Goal: Check status: Check status

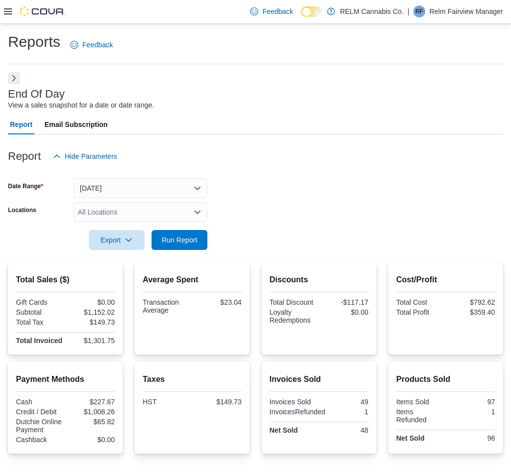
scroll to position [95, 0]
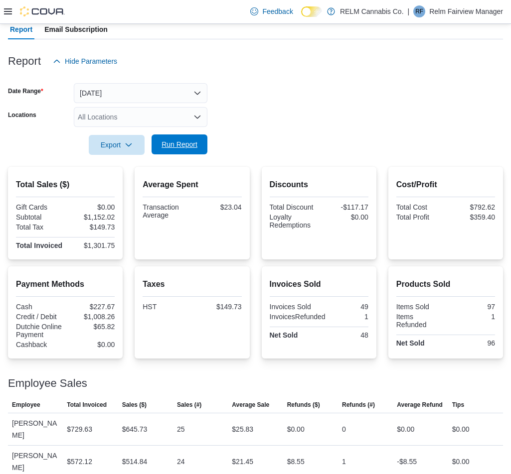
click at [169, 147] on span "Run Report" at bounding box center [179, 144] width 36 height 10
click at [178, 145] on span "Run Report" at bounding box center [179, 144] width 36 height 10
click at [182, 148] on span "Run Report" at bounding box center [179, 144] width 36 height 10
drag, startPoint x: 120, startPoint y: 217, endPoint x: 93, endPoint y: 221, distance: 27.2
click at [89, 220] on div "Total Sales ($) Gift Cards $0.00 Subtotal $1,379.94 Total Tax $179.35 Total Inv…" at bounding box center [65, 213] width 115 height 93
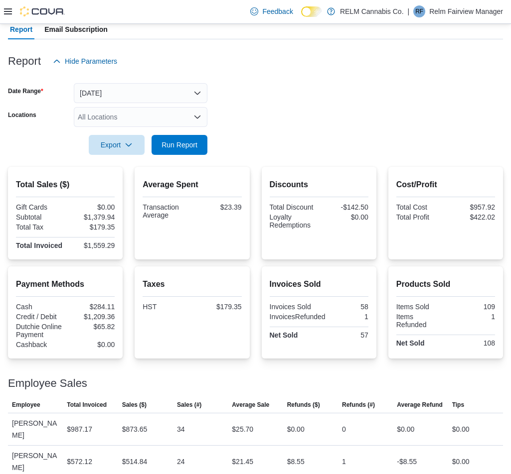
click at [122, 246] on div "Total Sales ($) Gift Cards $0.00 Subtotal $1,379.94 Total Tax $179.35 Total Inv…" at bounding box center [65, 213] width 115 height 93
drag, startPoint x: 119, startPoint y: 246, endPoint x: 90, endPoint y: 246, distance: 28.9
click at [90, 246] on div "Total Sales ($) Gift Cards $0.00 Subtotal $1,379.94 Total Tax $179.35 Total Inv…" at bounding box center [65, 213] width 115 height 93
copy div "1,559.29"
drag, startPoint x: 117, startPoint y: 217, endPoint x: 90, endPoint y: 216, distance: 26.9
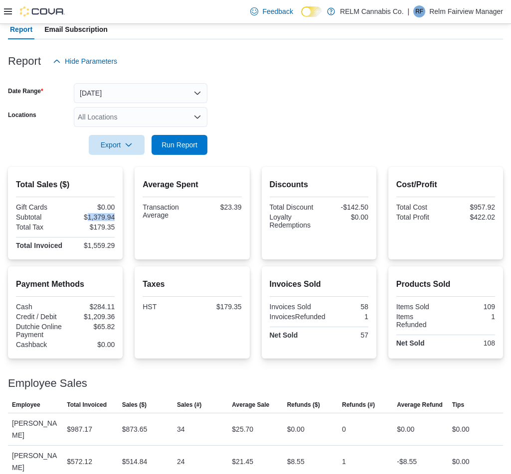
click at [90, 216] on div "Total Sales ($) Gift Cards $0.00 Subtotal $1,379.94 Total Tax $179.35 Total Inv…" at bounding box center [65, 213] width 115 height 93
copy div "1,379.94"
drag, startPoint x: 119, startPoint y: 230, endPoint x: 96, endPoint y: 229, distance: 22.9
click at [96, 229] on div "Total Sales ($) Gift Cards $0.00 Subtotal $1,379.94 Total Tax $179.35 Total Inv…" at bounding box center [65, 213] width 115 height 93
copy div "179.35"
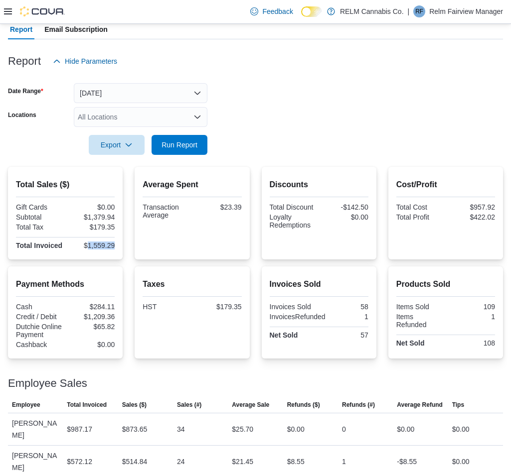
drag, startPoint x: 119, startPoint y: 248, endPoint x: 93, endPoint y: 245, distance: 26.0
click at [90, 248] on div "Total Sales ($) Gift Cards $0.00 Subtotal $1,379.94 Total Tax $179.35 Total Inv…" at bounding box center [65, 213] width 115 height 93
copy div "1,559.29"
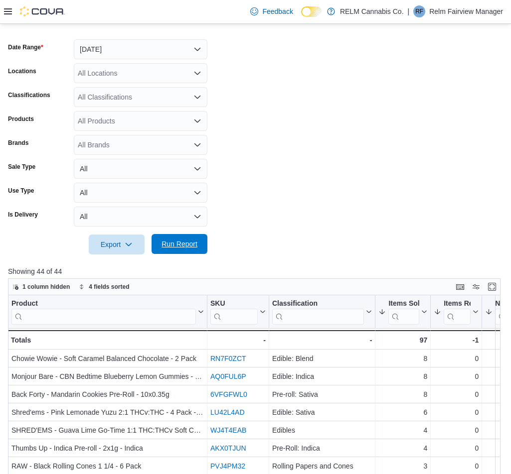
scroll to position [149, 0]
click at [172, 249] on span "Run Report" at bounding box center [179, 244] width 36 height 10
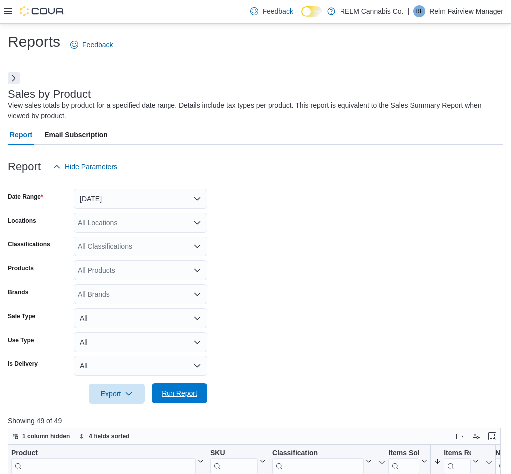
scroll to position [149, 0]
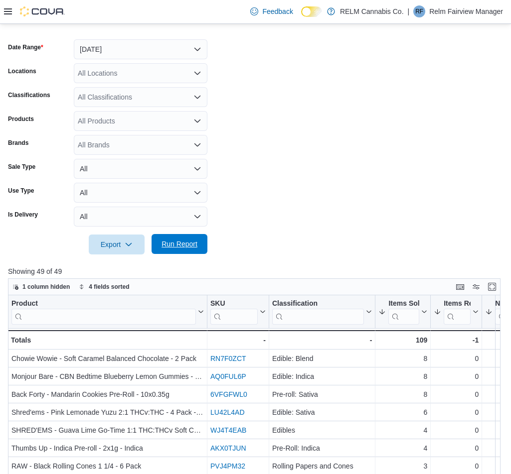
click at [187, 245] on span "Run Report" at bounding box center [179, 244] width 36 height 10
